Goal: Use online tool/utility: Utilize a website feature to perform a specific function

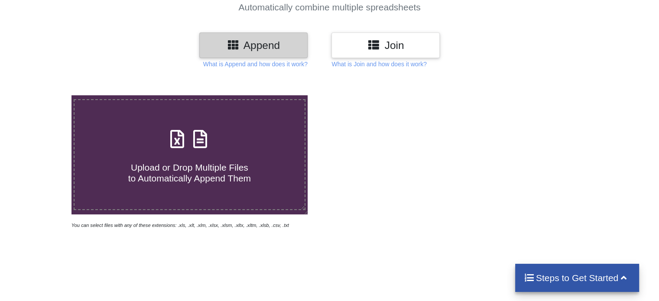
scroll to position [87, 0]
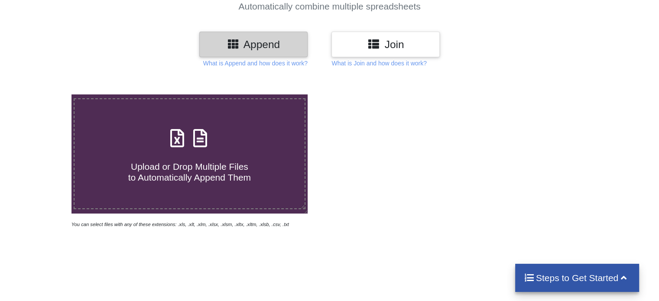
click at [213, 166] on span "Upload or Drop Multiple Files to Automatically Append Them" at bounding box center [189, 172] width 123 height 21
click at [45, 94] on input "Upload or Drop Multiple Files to Automatically Append Them" at bounding box center [45, 94] width 0 height 0
type input "C:\fakepath\PREPWING-[DATE]-TEST-9-grades.csv"
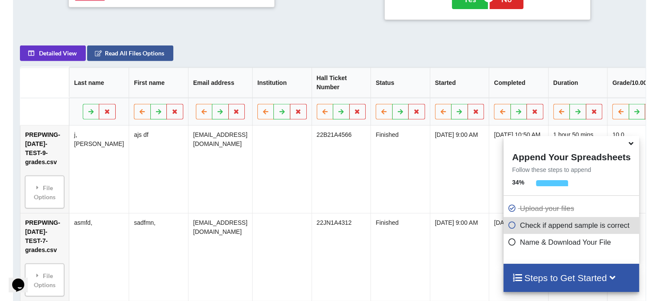
scroll to position [385, 0]
click at [631, 146] on icon at bounding box center [631, 142] width 9 height 8
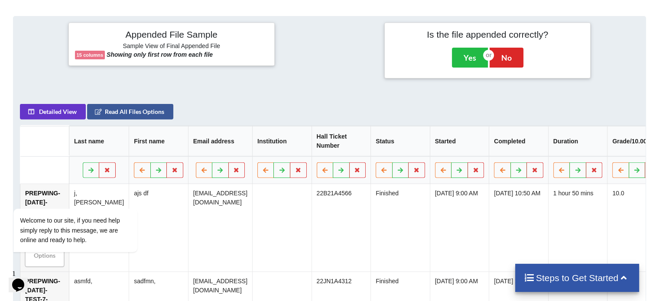
scroll to position [327, 0]
click at [116, 111] on button "Read All Files Options" at bounding box center [130, 112] width 86 height 16
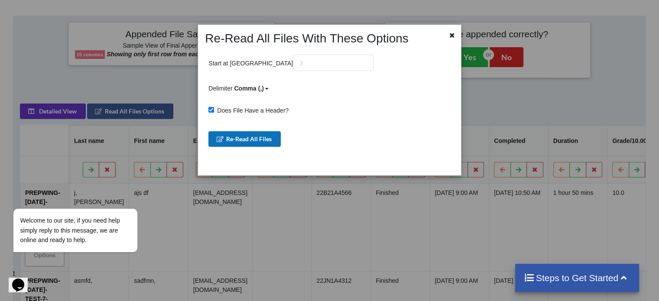
click at [232, 139] on button "Re-Read All Files" at bounding box center [244, 139] width 72 height 16
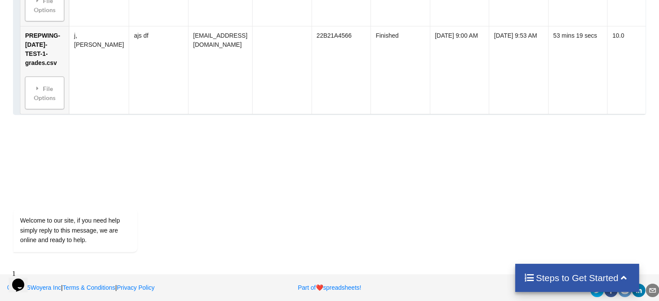
scroll to position [1194, 0]
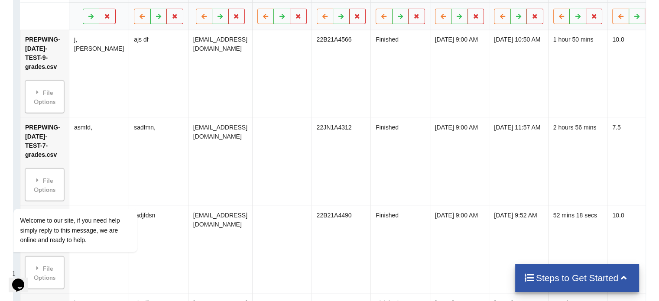
scroll to position [327, 0]
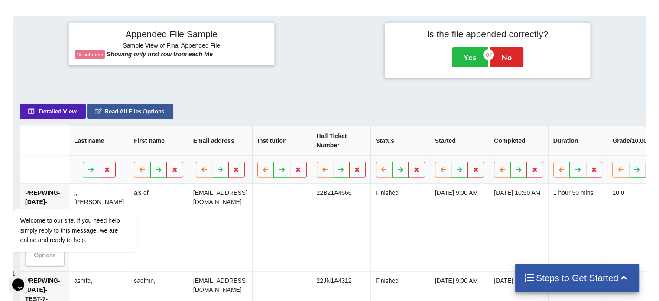
click at [65, 117] on button "Detailed View" at bounding box center [53, 112] width 66 height 16
click at [116, 115] on button "Read All Files Options" at bounding box center [130, 112] width 86 height 16
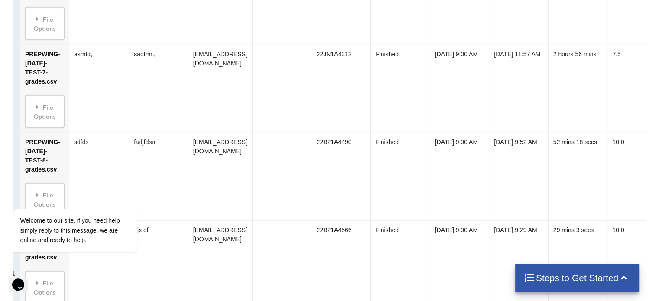
scroll to position [587, 0]
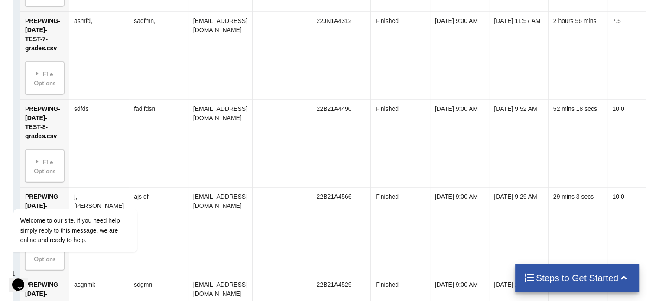
click at [625, 275] on icon at bounding box center [623, 277] width 11 height 9
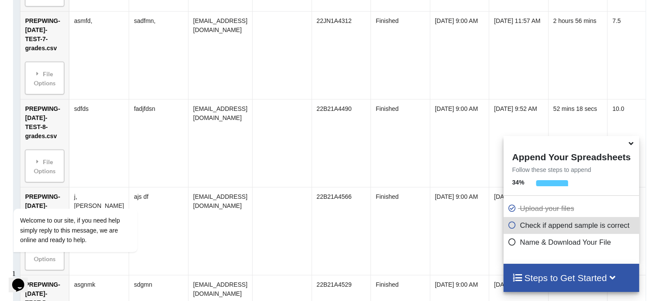
click at [561, 277] on h4 "Steps to Get Started" at bounding box center [571, 278] width 118 height 11
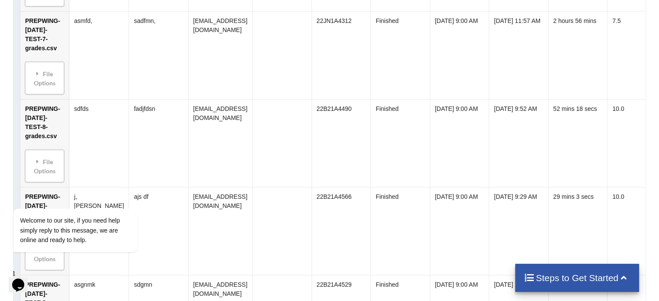
click at [628, 280] on icon at bounding box center [623, 277] width 11 height 9
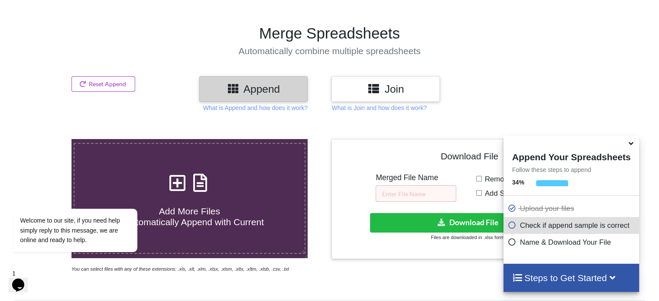
scroll to position [0, 0]
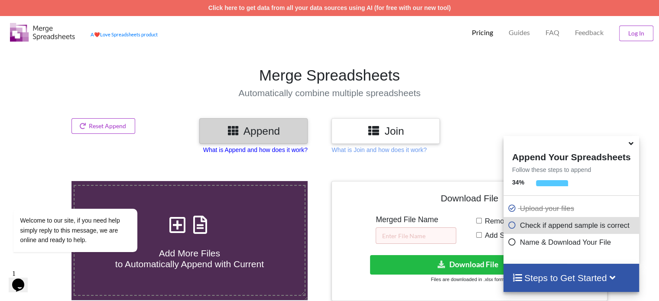
click at [274, 151] on p "What is Append and how does it work?" at bounding box center [255, 150] width 104 height 9
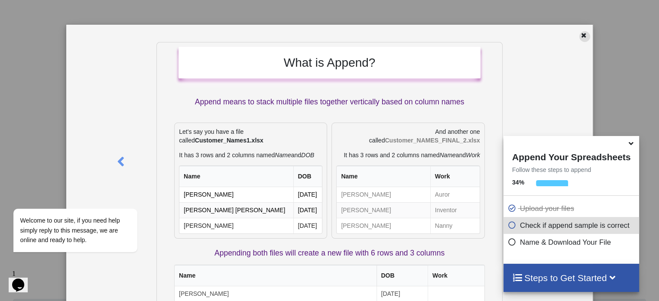
click at [580, 33] on icon at bounding box center [583, 34] width 7 height 6
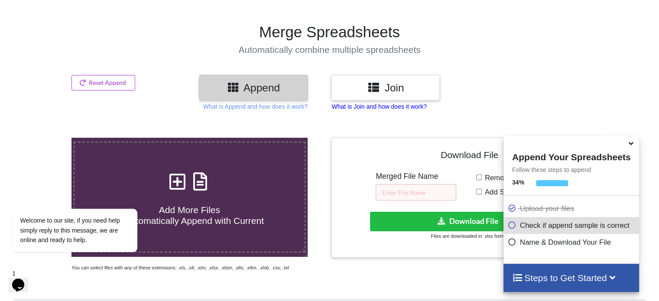
click at [373, 105] on p "What is Join and how does it work?" at bounding box center [379, 106] width 95 height 9
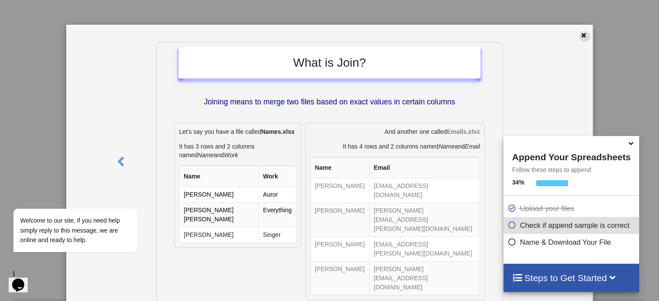
click at [580, 36] on icon at bounding box center [583, 34] width 7 height 6
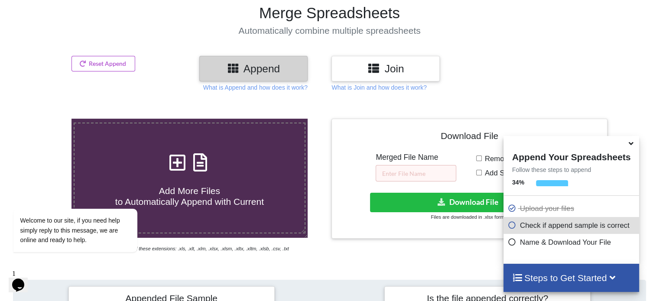
scroll to position [43, 0]
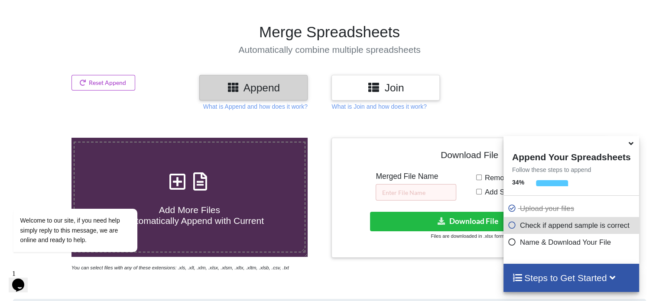
click at [378, 85] on icon at bounding box center [374, 86] width 13 height 11
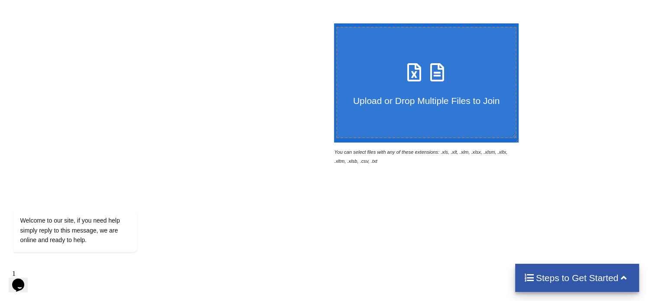
scroll to position [173, 0]
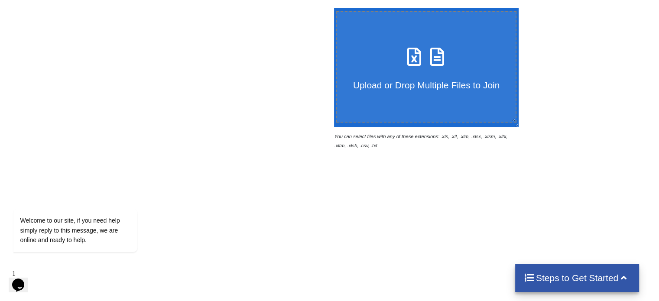
click at [424, 86] on span "Upload or Drop Multiple Files to Join" at bounding box center [426, 85] width 146 height 10
click at [332, 8] on input "Upload or Drop Multiple Files to Join" at bounding box center [332, 8] width 0 height 0
type input "C:\fakepath\PREPWING-[DATE]-TEST-9-grades.csv"
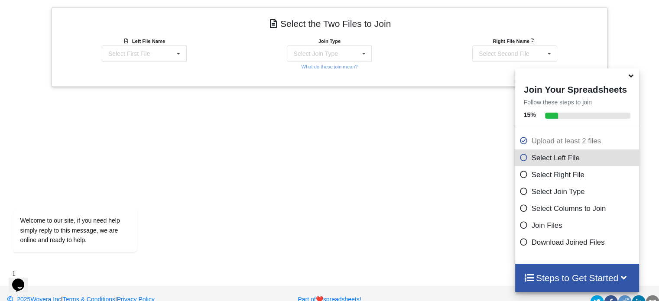
scroll to position [377, 0]
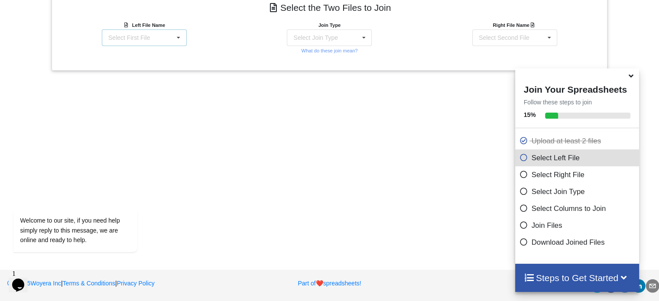
click at [173, 40] on icon at bounding box center [178, 38] width 13 height 16
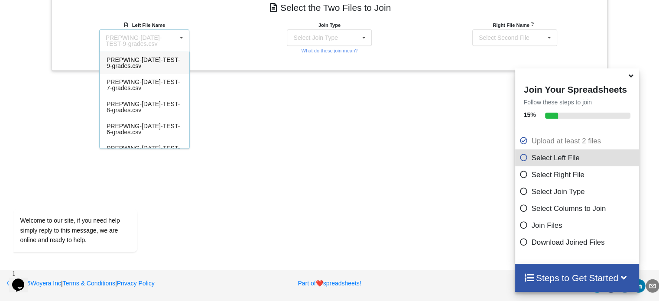
click at [173, 40] on div "PREPWING-[DATE]-TEST-9-grades.csv" at bounding box center [141, 41] width 71 height 12
click at [175, 40] on icon at bounding box center [181, 38] width 13 height 16
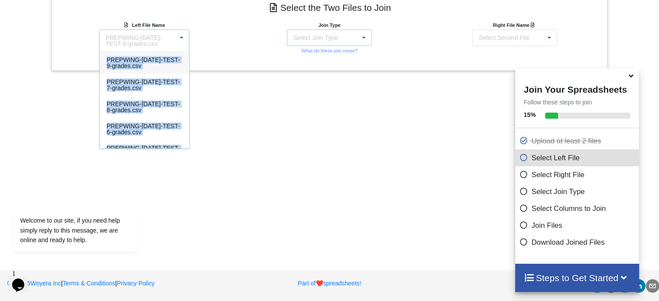
click at [303, 35] on div "Select Join Type" at bounding box center [315, 38] width 44 height 6
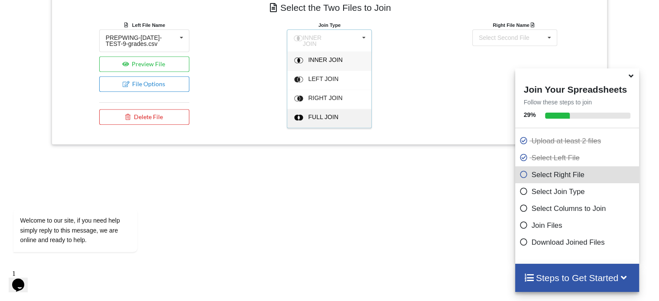
click at [324, 114] on span "FULL JOIN" at bounding box center [324, 117] width 30 height 7
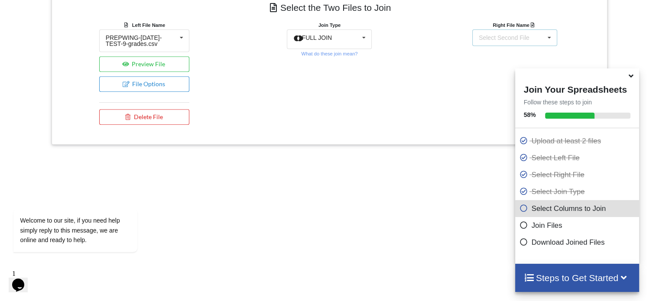
click at [523, 37] on div "Select Second File" at bounding box center [504, 38] width 51 height 6
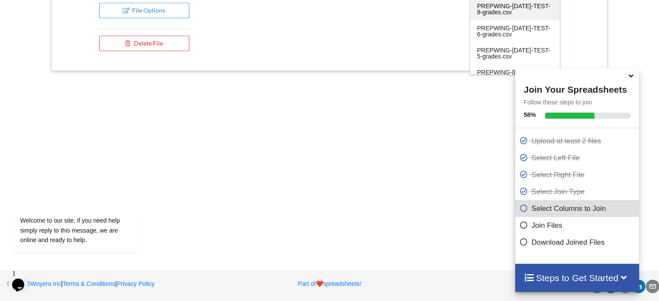
scroll to position [101, 0]
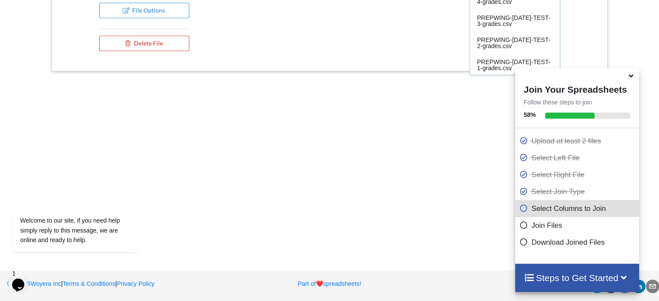
click at [358, 46] on div "Join Type FULL JOIN INNER JOIN LEFT JOIN RIGHT JOIN FULL JOIN What do these joi…" at bounding box center [329, 1] width 185 height 109
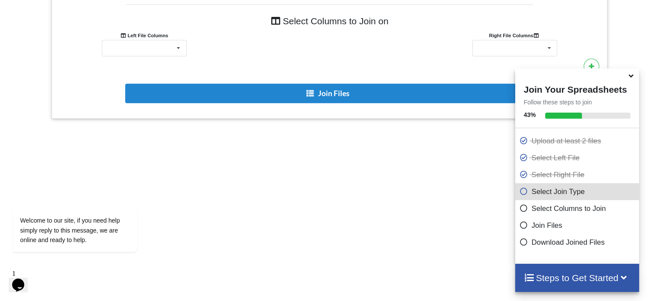
scroll to position [537, 0]
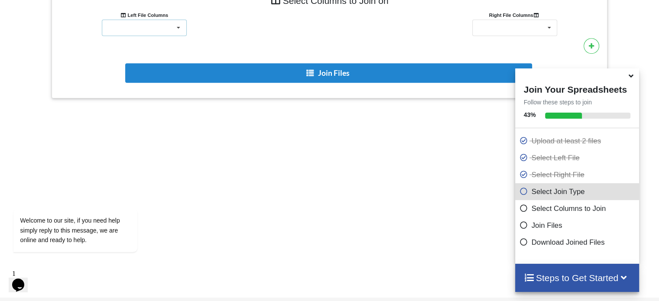
click at [167, 29] on div "Last name First name Email address Institution Hall Ticket Number Status Starte…" at bounding box center [144, 28] width 85 height 16
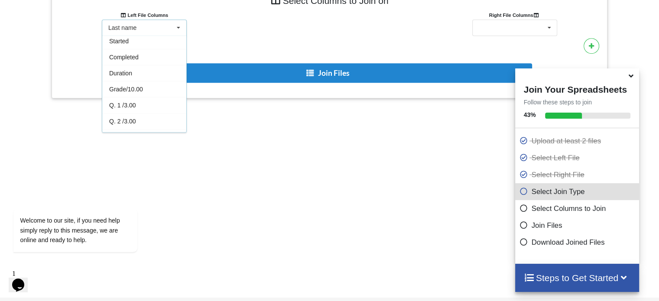
scroll to position [110, 0]
click at [153, 79] on div "Grade/10.00" at bounding box center [144, 78] width 84 height 16
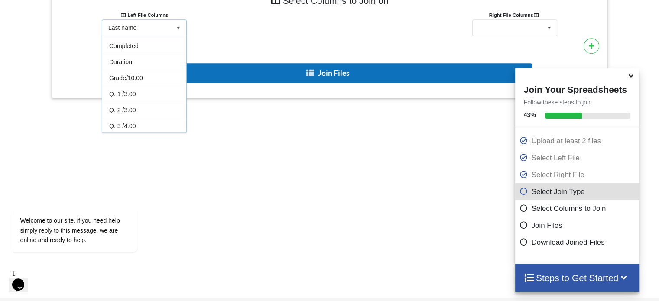
click at [153, 79] on button "Join Files" at bounding box center [328, 73] width 407 height 20
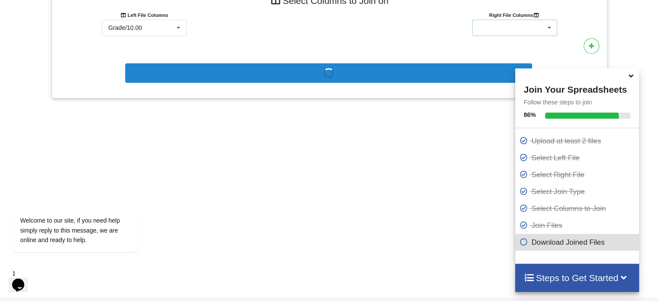
click at [509, 24] on div "Last name First name Email address Institution Hall Ticket Number Status Starte…" at bounding box center [514, 28] width 85 height 16
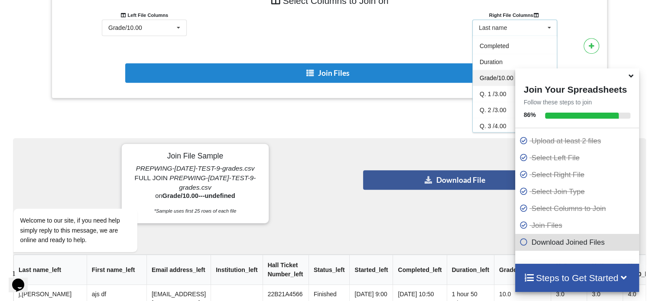
click at [485, 79] on span "Grade/10.00" at bounding box center [497, 78] width 34 height 7
